Goal: Task Accomplishment & Management: Use online tool/utility

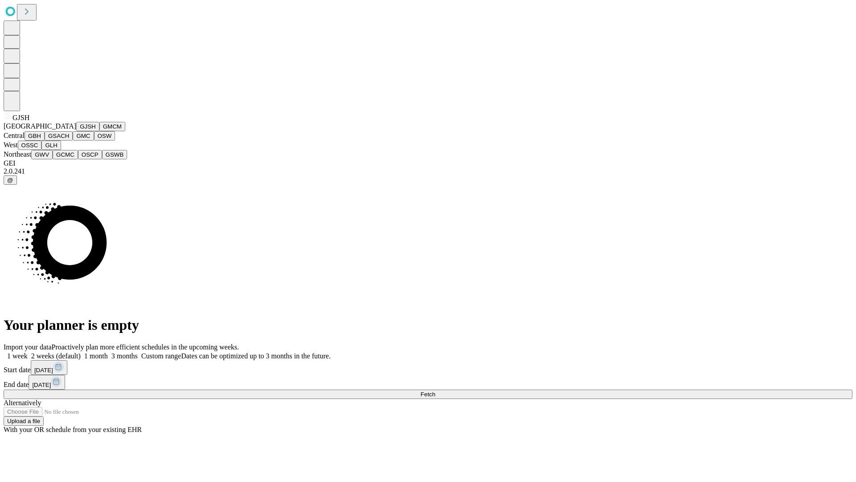
click at [76, 131] on button "GJSH" at bounding box center [87, 126] width 23 height 9
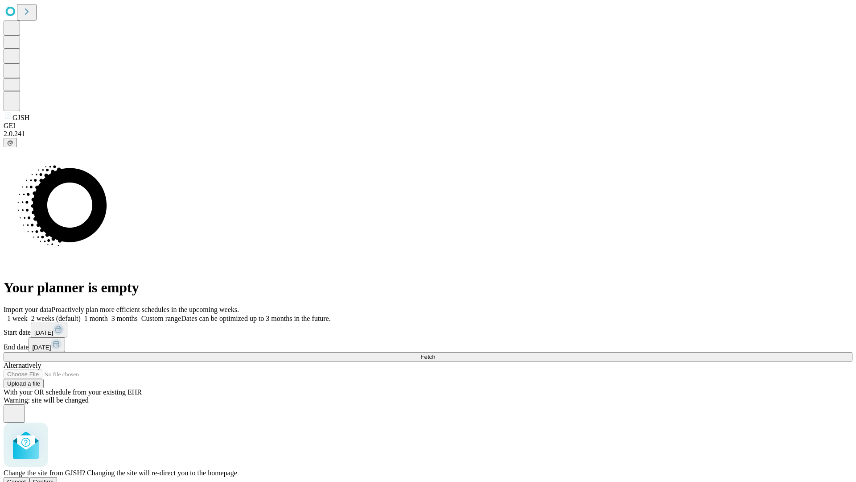
click at [54, 478] on span "Confirm" at bounding box center [43, 481] width 21 height 7
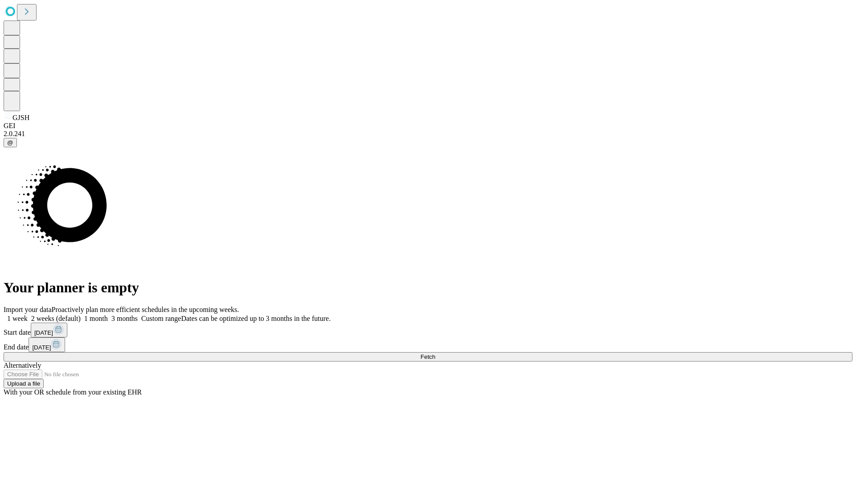
click at [28, 314] on label "1 week" at bounding box center [16, 318] width 24 height 8
click at [435, 353] on span "Fetch" at bounding box center [428, 356] width 15 height 7
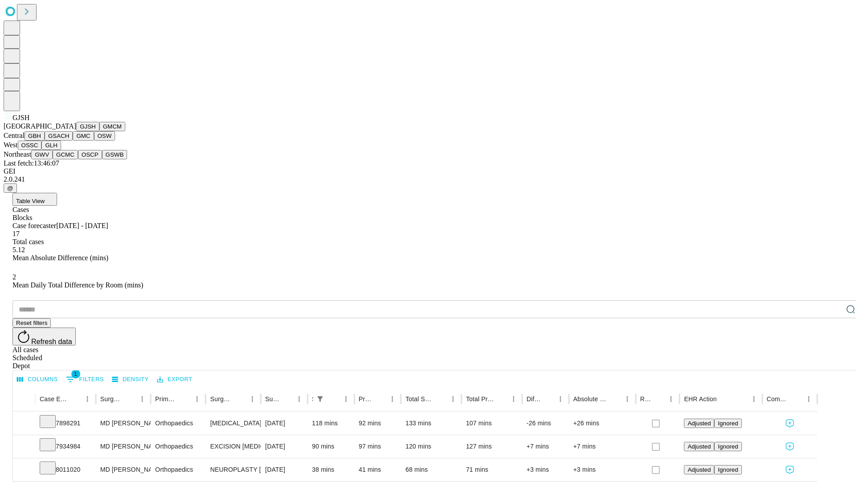
click at [99, 131] on button "GMCM" at bounding box center [112, 126] width 26 height 9
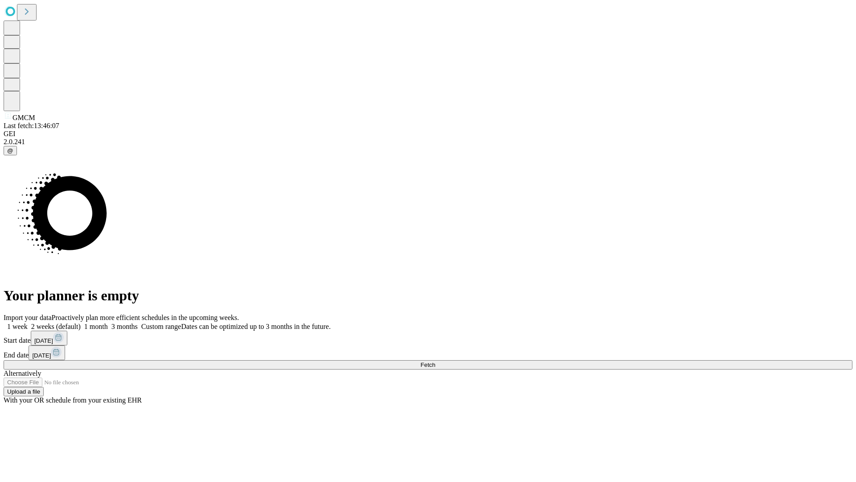
click at [28, 322] on label "1 week" at bounding box center [16, 326] width 24 height 8
click at [435, 361] on span "Fetch" at bounding box center [428, 364] width 15 height 7
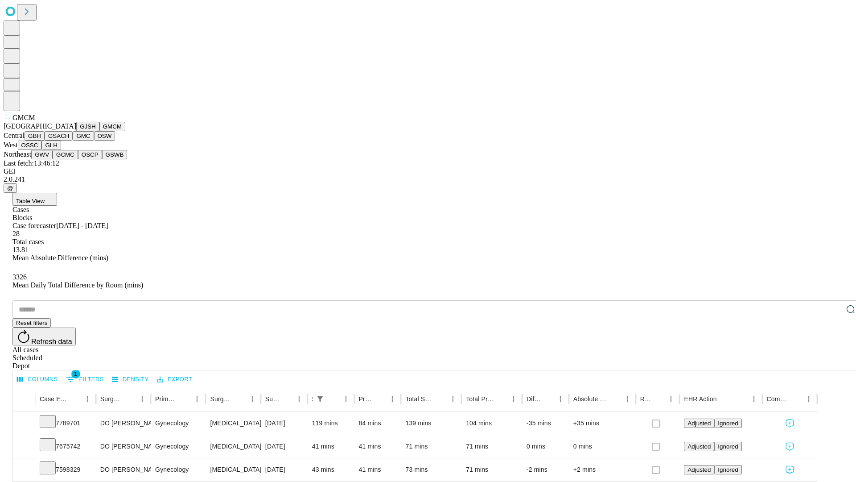
click at [45, 140] on button "GBH" at bounding box center [35, 135] width 20 height 9
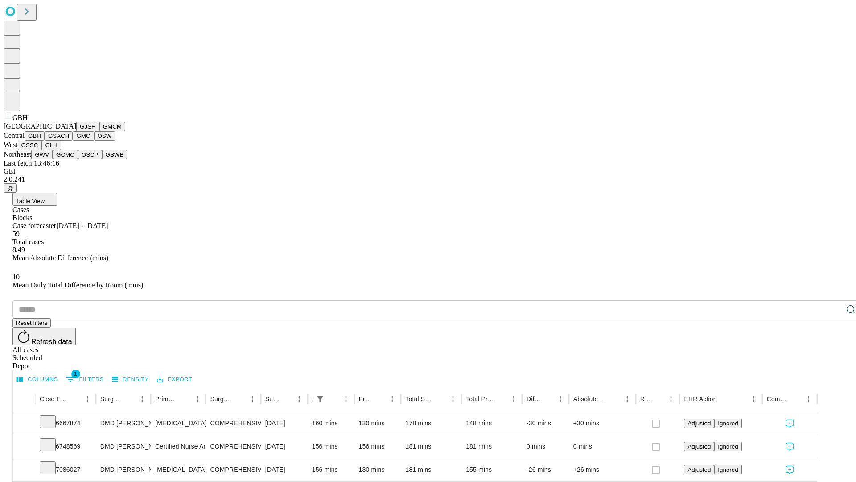
click at [69, 140] on button "GSACH" at bounding box center [59, 135] width 28 height 9
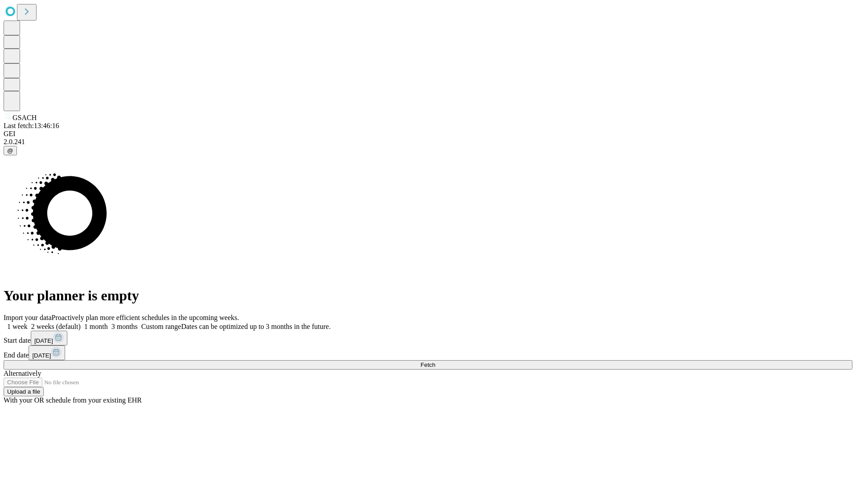
click at [28, 322] on label "1 week" at bounding box center [16, 326] width 24 height 8
click at [435, 361] on span "Fetch" at bounding box center [428, 364] width 15 height 7
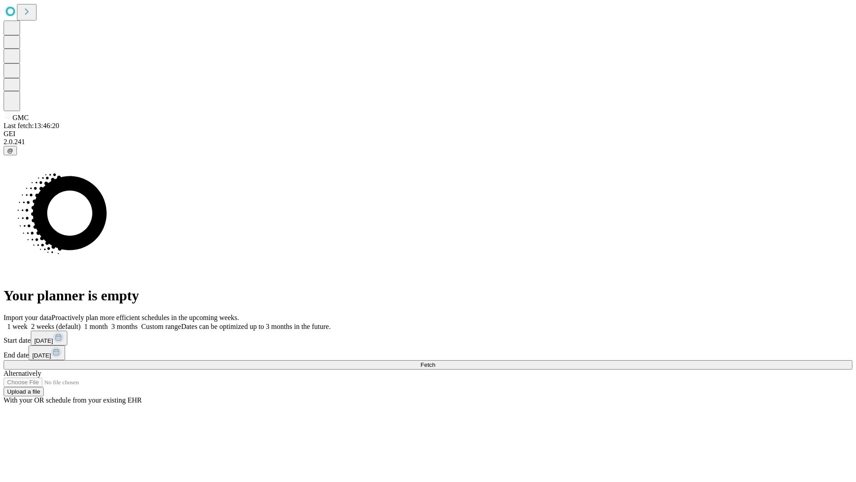
click at [28, 322] on label "1 week" at bounding box center [16, 326] width 24 height 8
click at [435, 361] on span "Fetch" at bounding box center [428, 364] width 15 height 7
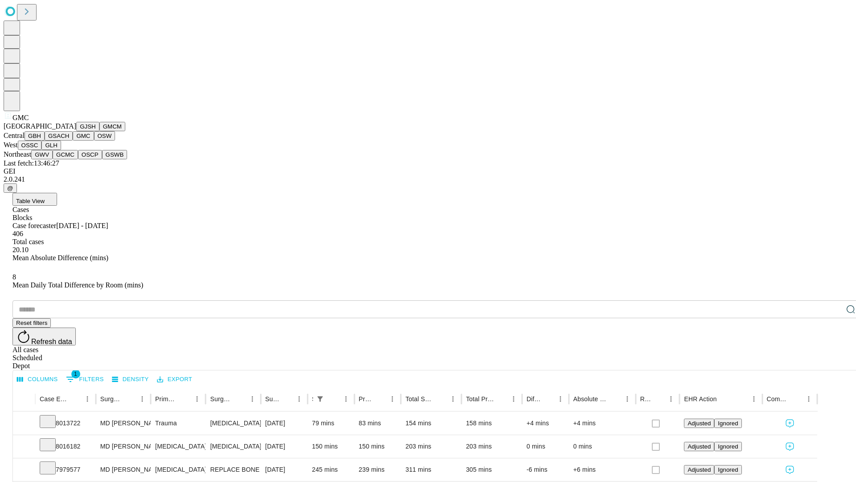
click at [94, 140] on button "OSW" at bounding box center [104, 135] width 21 height 9
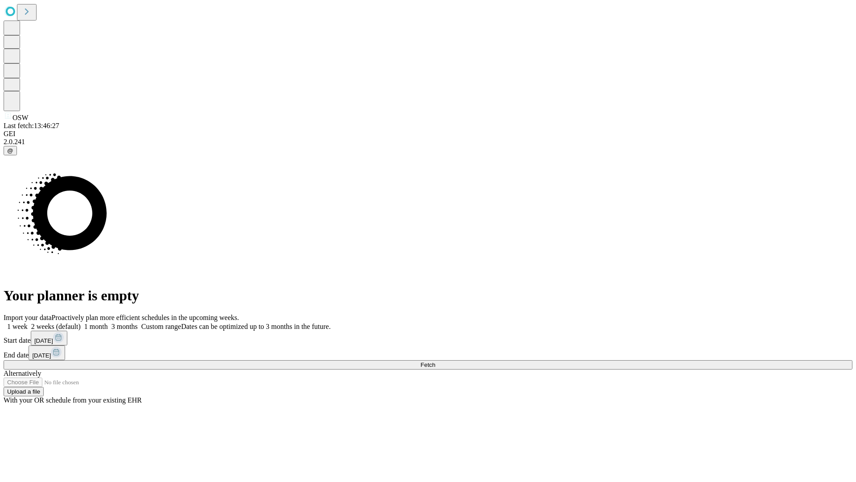
click at [28, 322] on label "1 week" at bounding box center [16, 326] width 24 height 8
click at [435, 361] on span "Fetch" at bounding box center [428, 364] width 15 height 7
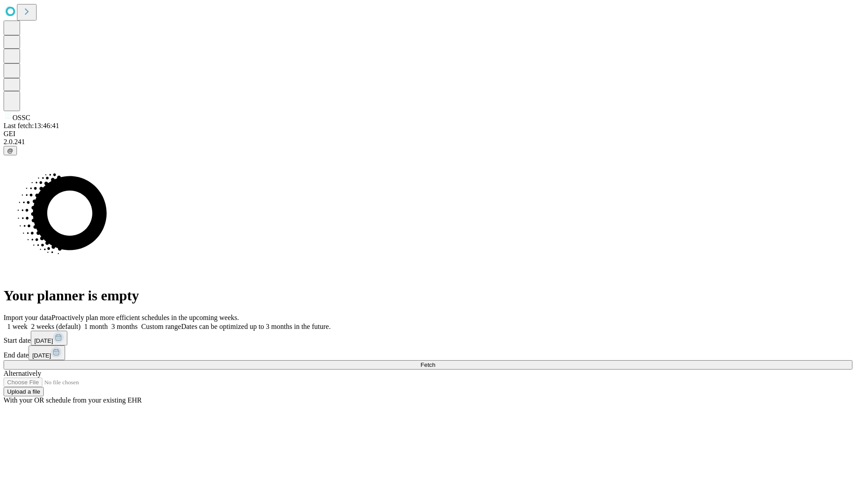
click at [28, 322] on label "1 week" at bounding box center [16, 326] width 24 height 8
click at [435, 361] on span "Fetch" at bounding box center [428, 364] width 15 height 7
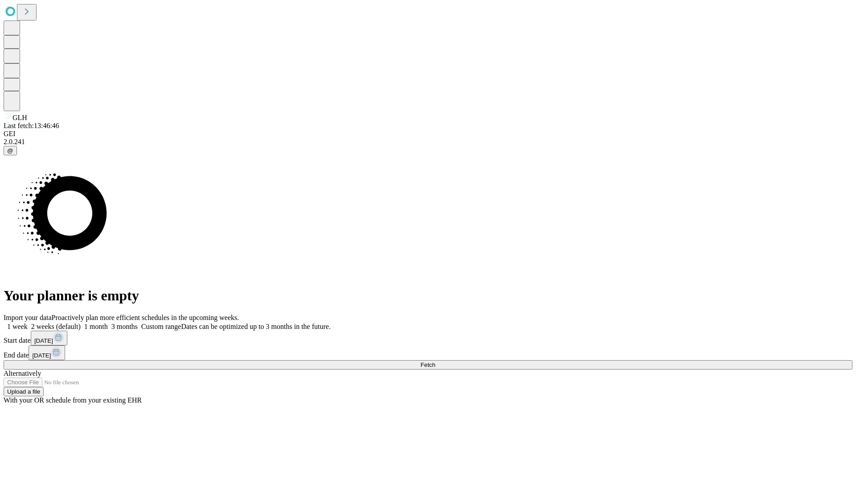
click at [28, 322] on label "1 week" at bounding box center [16, 326] width 24 height 8
click at [435, 361] on span "Fetch" at bounding box center [428, 364] width 15 height 7
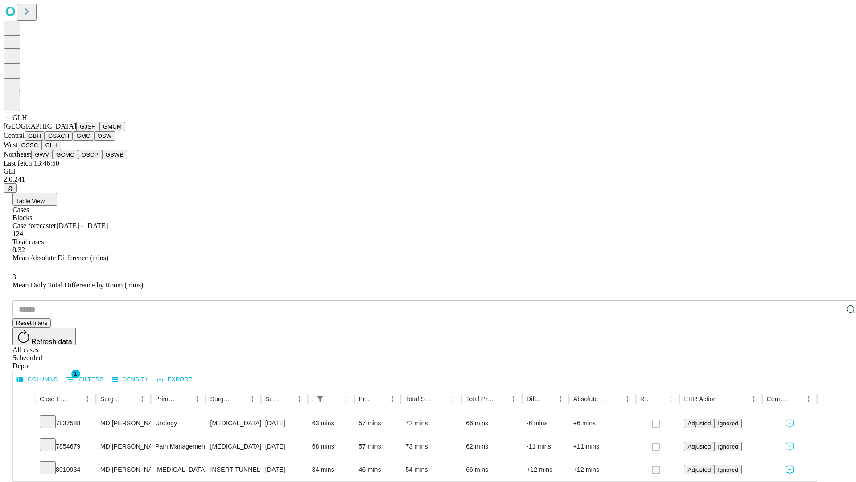
click at [53, 159] on button "GWV" at bounding box center [41, 154] width 21 height 9
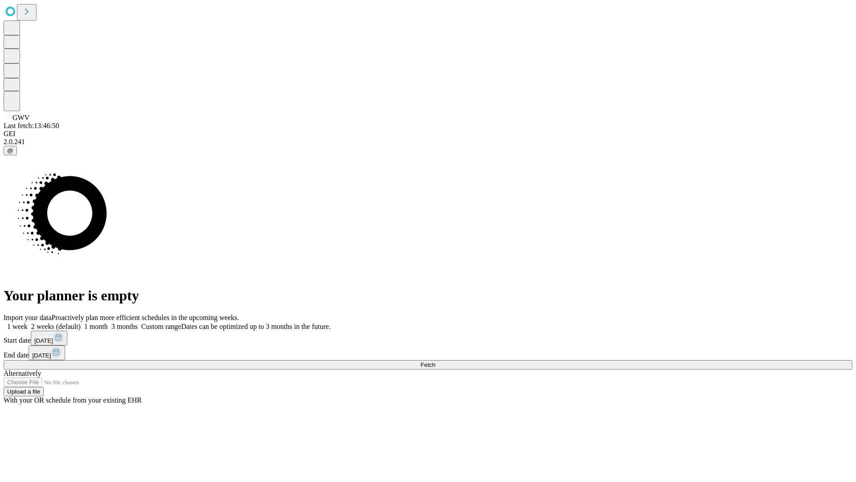
click at [28, 322] on label "1 week" at bounding box center [16, 326] width 24 height 8
click at [435, 361] on span "Fetch" at bounding box center [428, 364] width 15 height 7
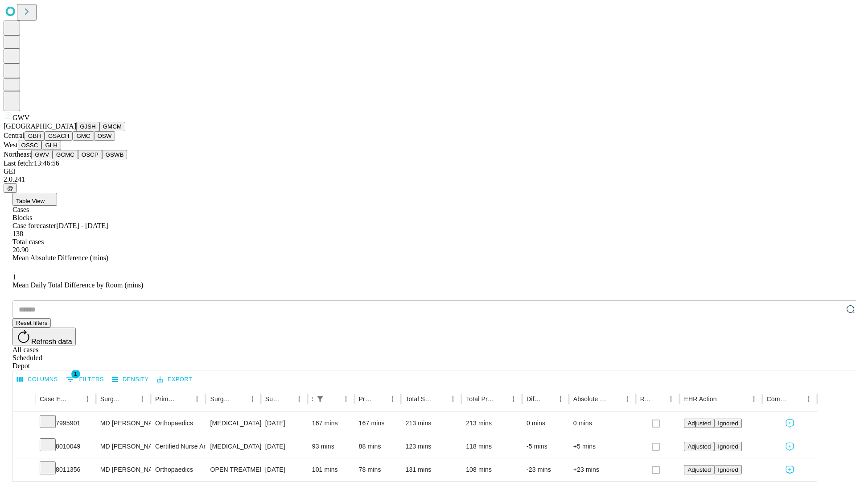
click at [69, 159] on button "GCMC" at bounding box center [65, 154] width 25 height 9
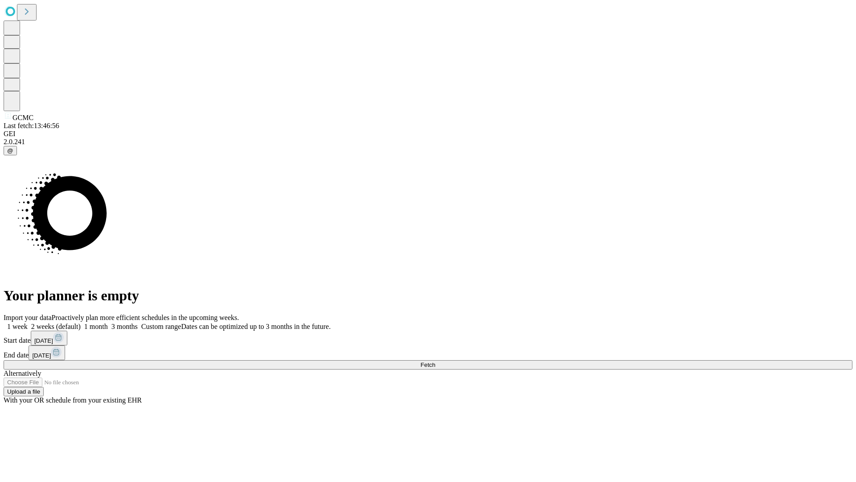
click at [435, 361] on span "Fetch" at bounding box center [428, 364] width 15 height 7
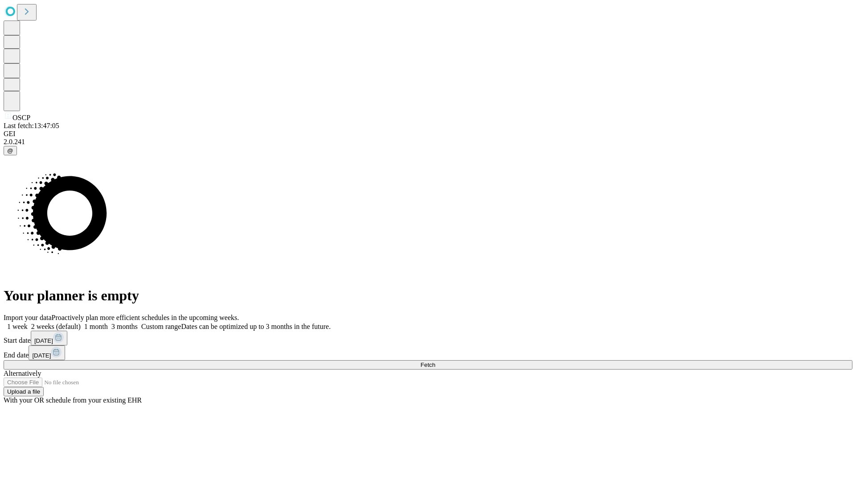
click at [28, 322] on label "1 week" at bounding box center [16, 326] width 24 height 8
click at [435, 361] on span "Fetch" at bounding box center [428, 364] width 15 height 7
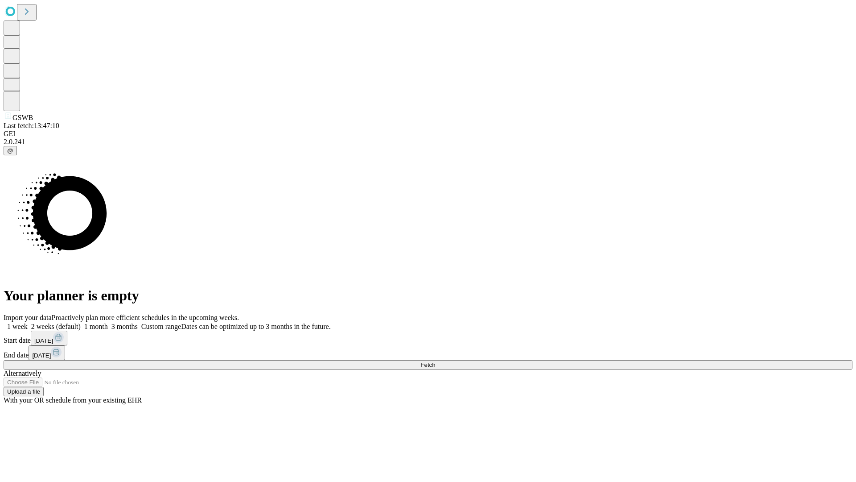
click at [28, 322] on label "1 week" at bounding box center [16, 326] width 24 height 8
click at [435, 361] on span "Fetch" at bounding box center [428, 364] width 15 height 7
